Goal: Navigation & Orientation: Find specific page/section

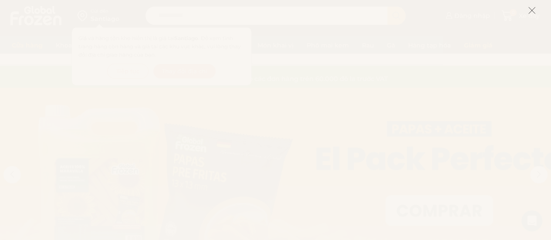
click at [532, 10] on line at bounding box center [532, 10] width 6 height 6
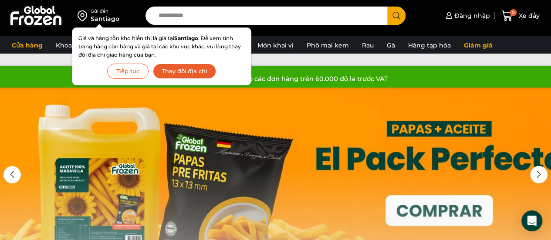
click at [425, 67] on div "Miễn phí vận chuyển cho các đơn hàng trên 60.000 đô la trước VAT Miễn phí vận c…" at bounding box center [275, 77] width 551 height 22
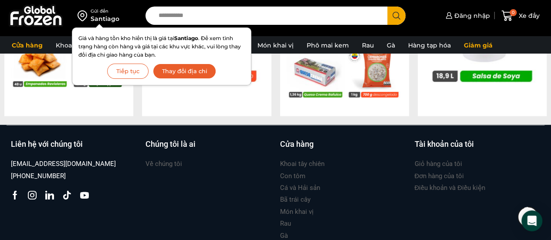
scroll to position [932, 0]
click at [163, 160] on font "Về chúng tôi" at bounding box center [164, 164] width 37 height 8
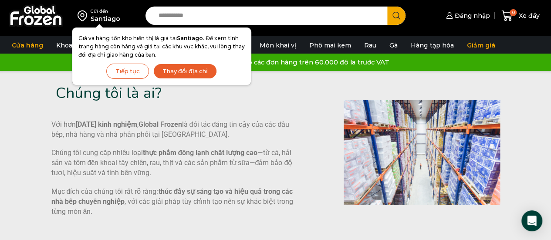
click at [17, 88] on div "Chúng tôi là ai? Với hơn 18 năm kinh nghiệm , Global Frozen là đối tác đáng tin…" at bounding box center [276, 152] width 538 height 163
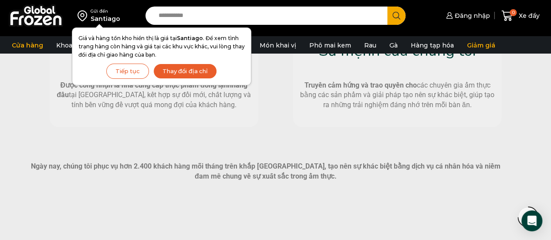
scroll to position [752, 0]
